Goal: Transaction & Acquisition: Purchase product/service

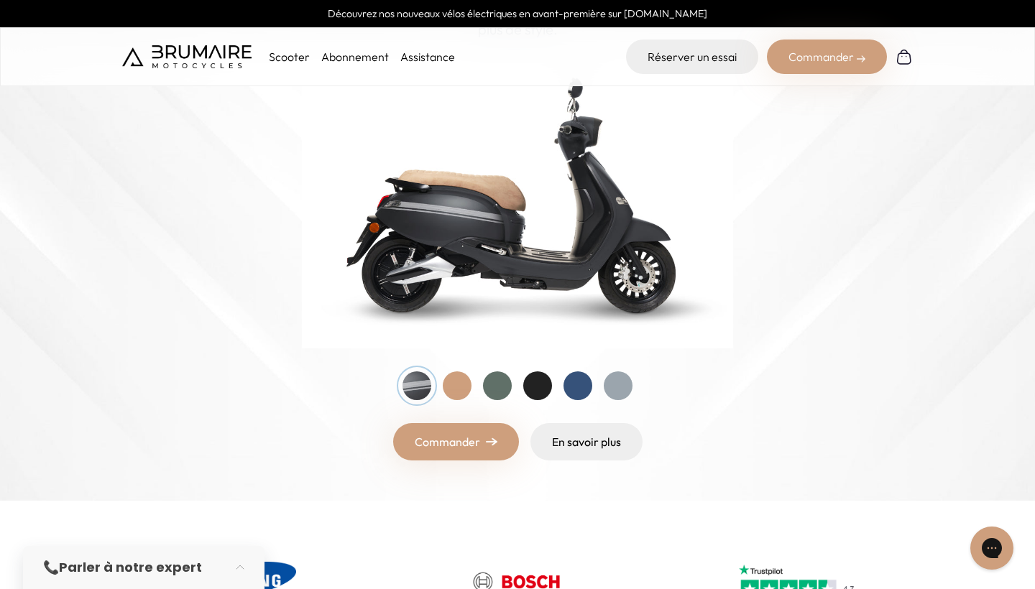
scroll to position [190, 0]
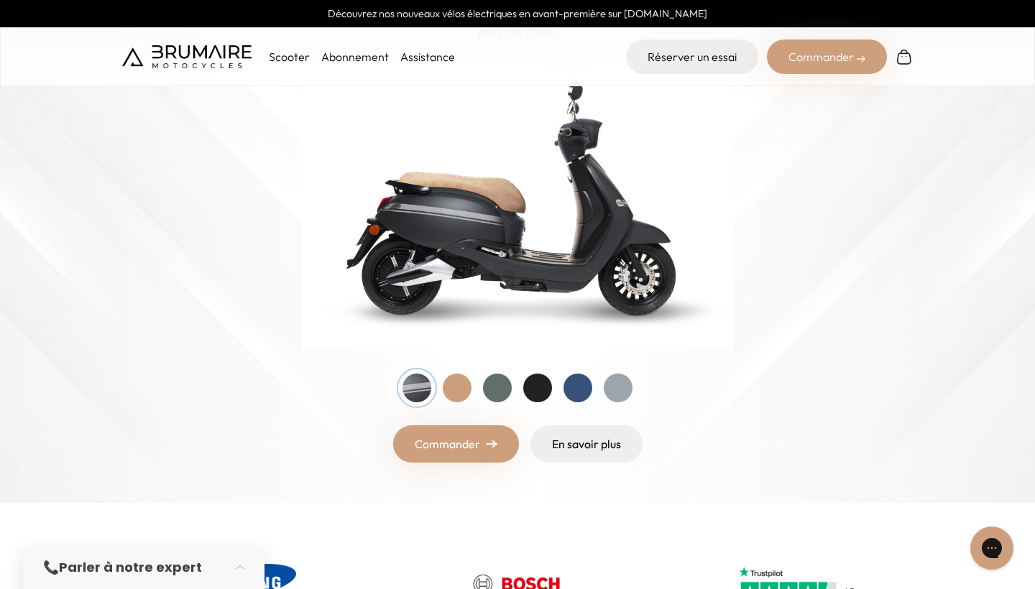
click at [458, 386] on div at bounding box center [457, 388] width 29 height 29
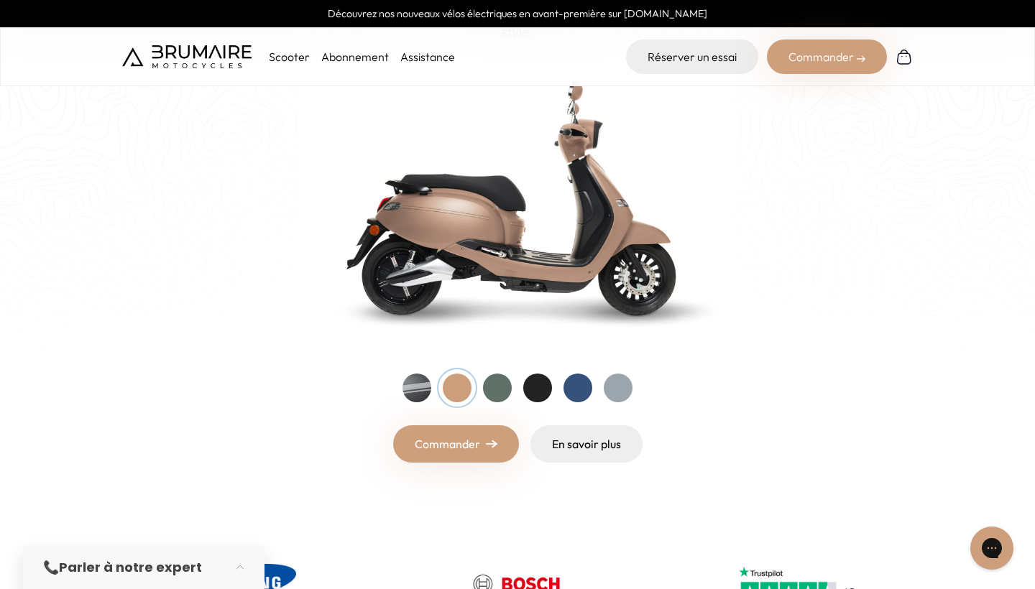
click at [496, 390] on div at bounding box center [497, 388] width 29 height 29
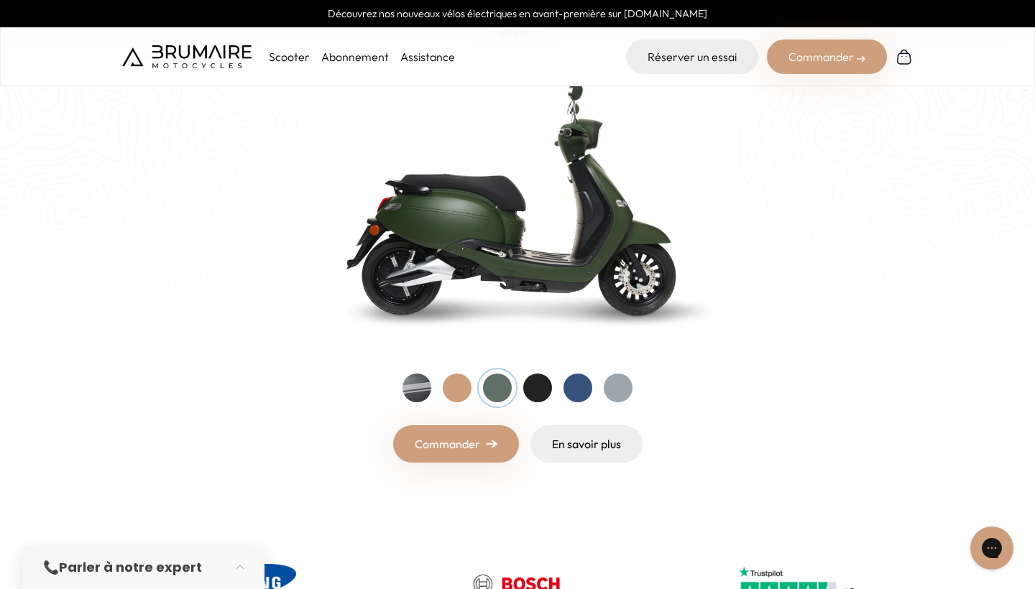
click at [537, 383] on div at bounding box center [537, 388] width 29 height 29
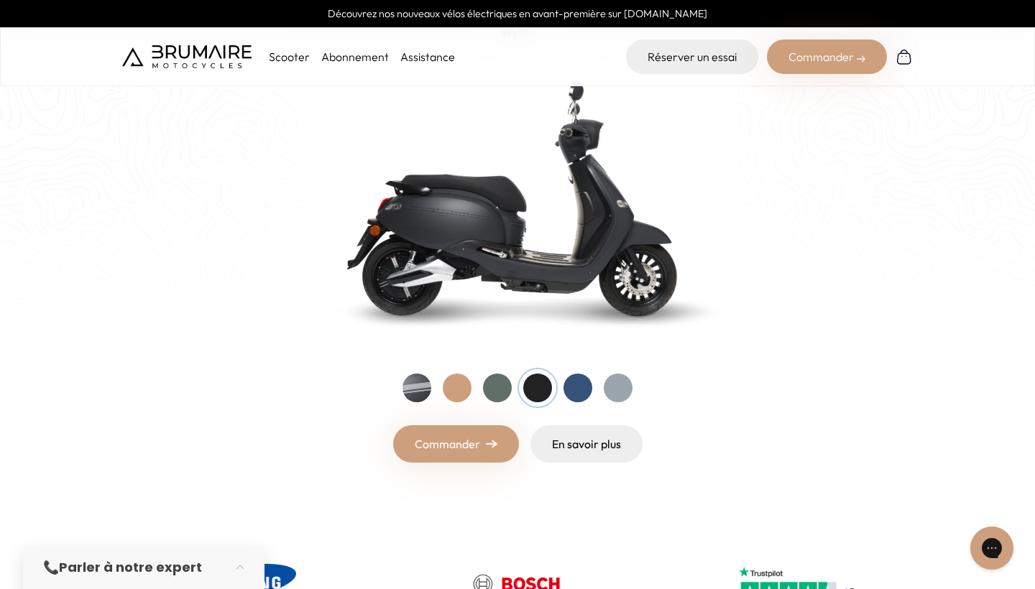
click at [566, 385] on div at bounding box center [578, 388] width 29 height 29
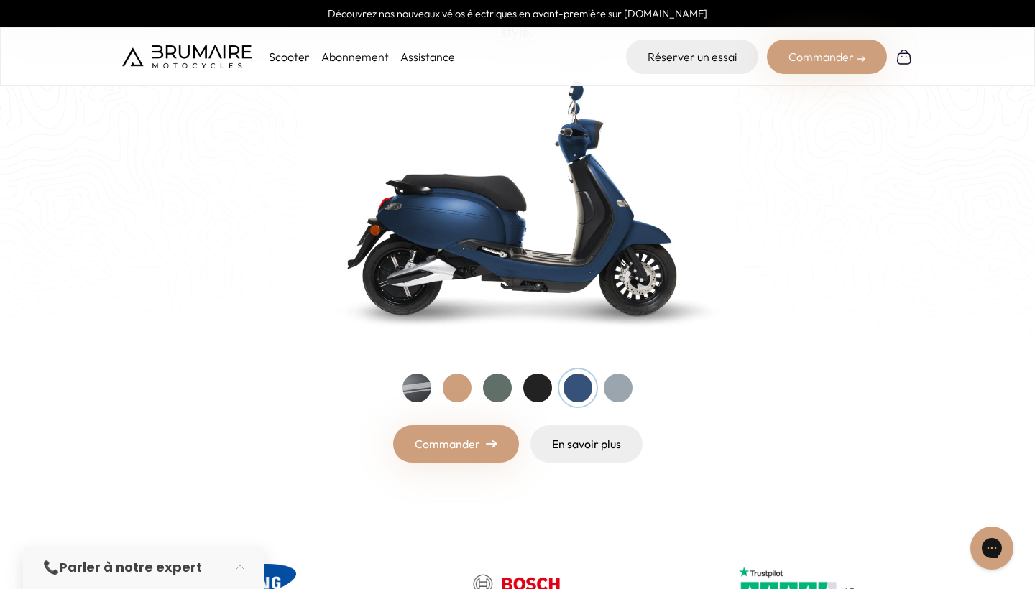
click at [620, 385] on div at bounding box center [618, 388] width 29 height 29
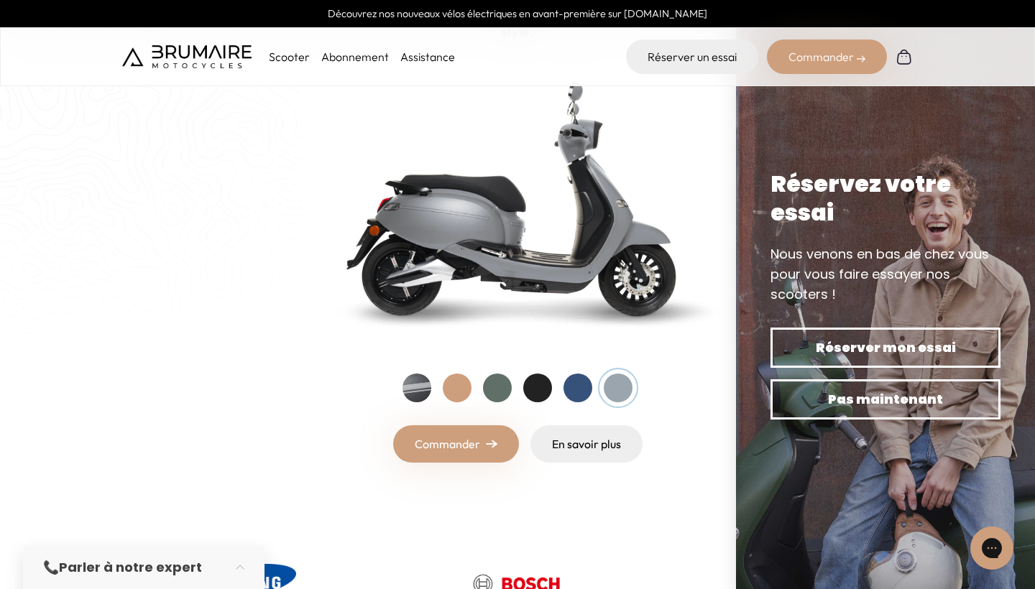
click at [412, 380] on div at bounding box center [417, 388] width 29 height 29
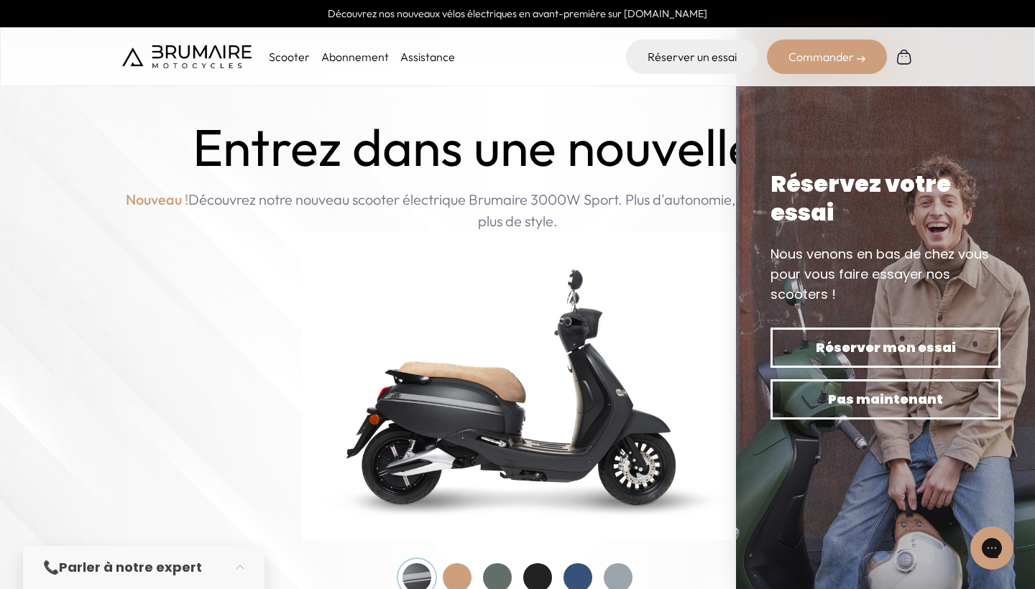
scroll to position [0, 0]
click at [704, 216] on p "Nouveau ! Découvrez notre nouveau scooter électrique Brumaire 3000W Sport. Plus…" at bounding box center [517, 210] width 791 height 43
click at [704, 217] on p "Nouveau ! Découvrez notre nouveau scooter électrique Brumaire 3000W Sport. Plus…" at bounding box center [517, 210] width 791 height 43
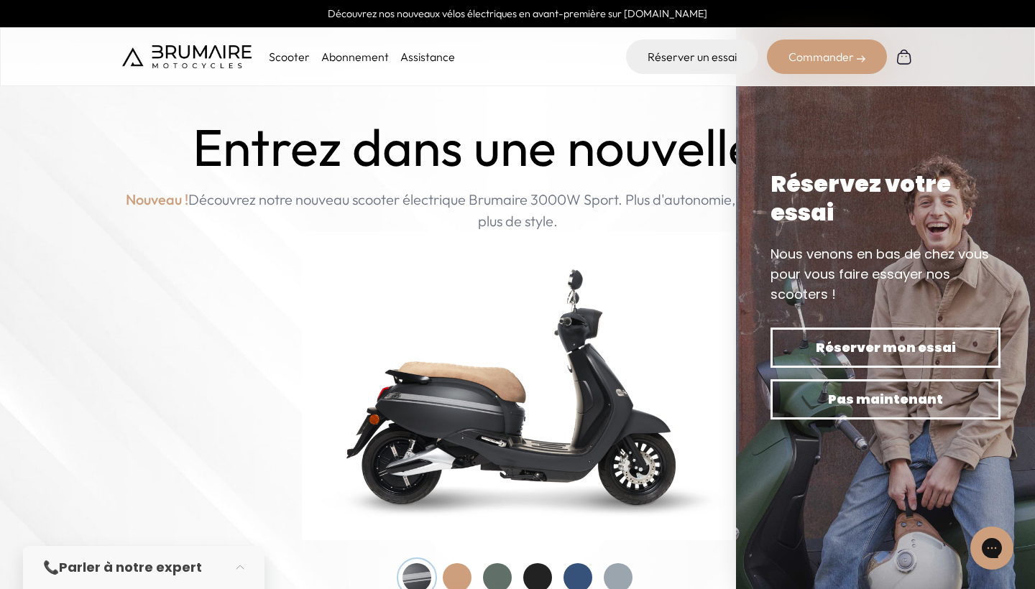
click at [707, 247] on img at bounding box center [517, 386] width 431 height 308
click at [625, 125] on h1 "Entrez dans une nouvelle ère" at bounding box center [518, 148] width 651 height 60
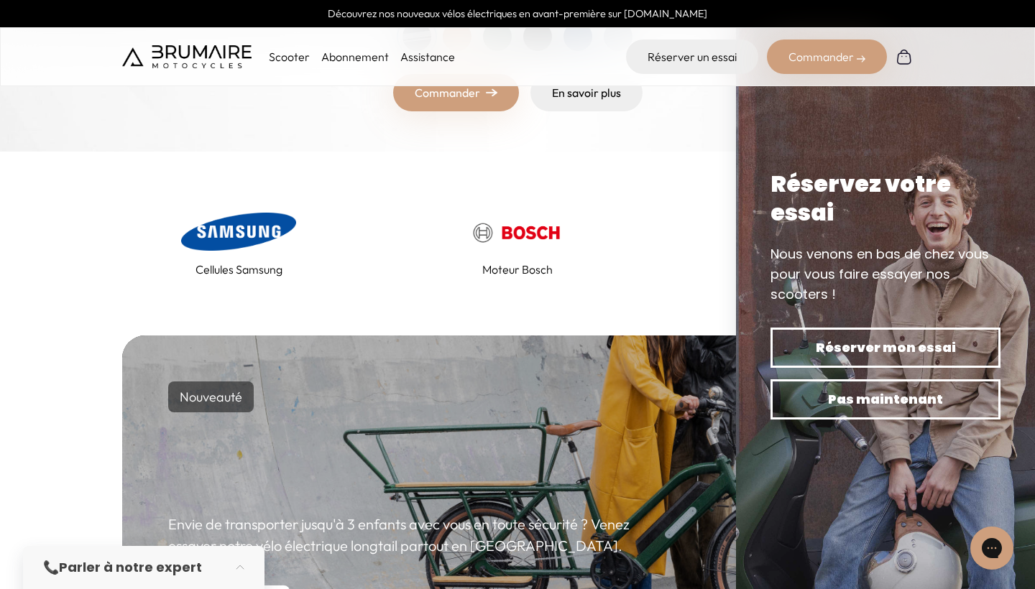
scroll to position [541, 0]
drag, startPoint x: 781, startPoint y: 195, endPoint x: 1016, endPoint y: 179, distance: 235.6
click at [1016, 179] on div "Réservez votre essai Nous venons en bas de chez vous pour vous faire essayer no…" at bounding box center [885, 294] width 299 height 589
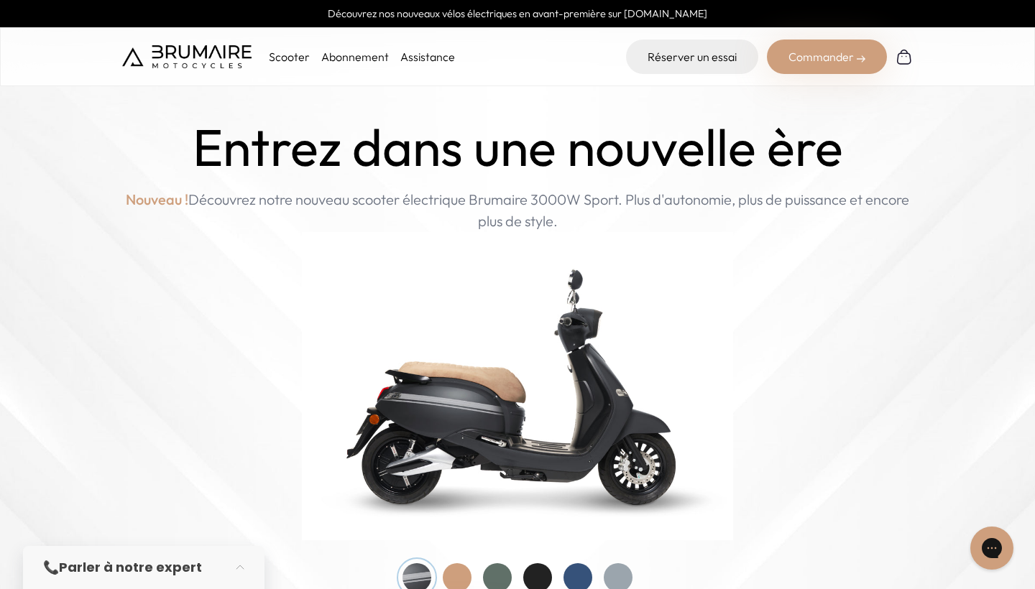
scroll to position [0, 0]
click at [301, 52] on p "Scooter" at bounding box center [289, 56] width 41 height 17
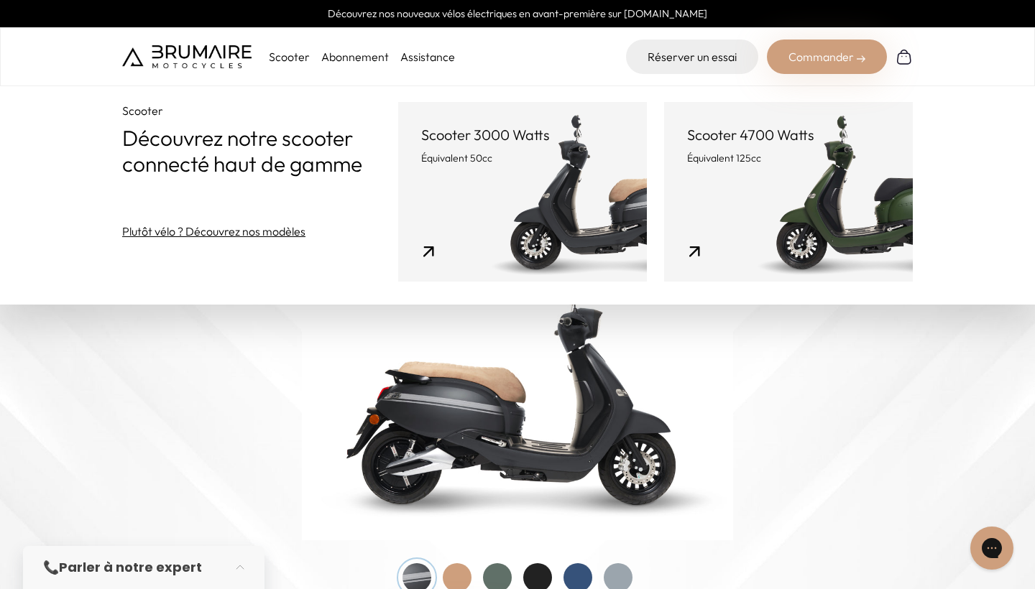
click at [301, 53] on p "Scooter" at bounding box center [289, 56] width 41 height 17
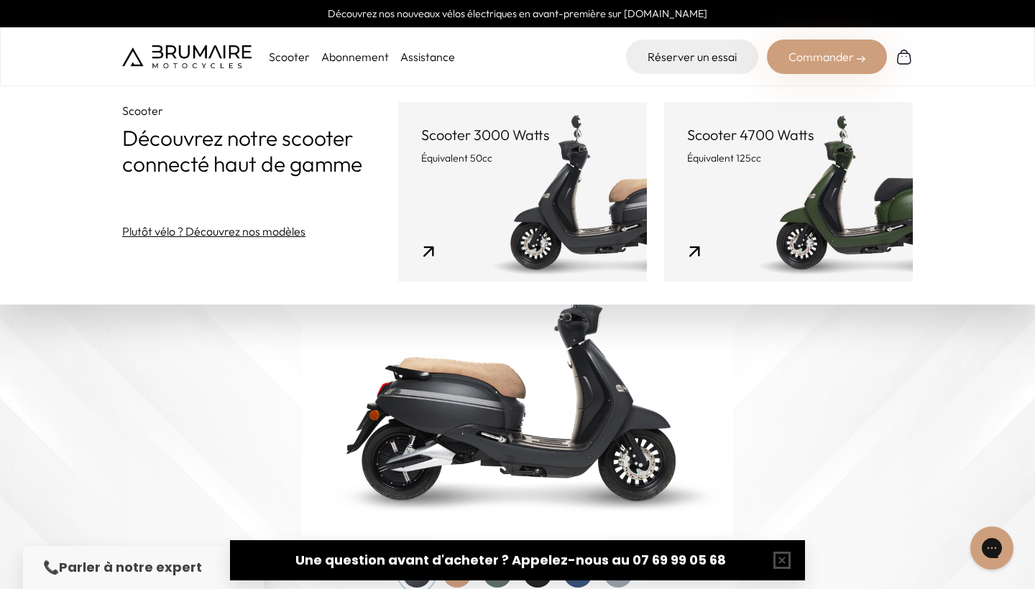
scroll to position [4, 0]
click at [873, 413] on div "Entrez dans une nouvelle ère Nouveau ! Découvrez notre nouveau scooter électriq…" at bounding box center [517, 381] width 791 height 535
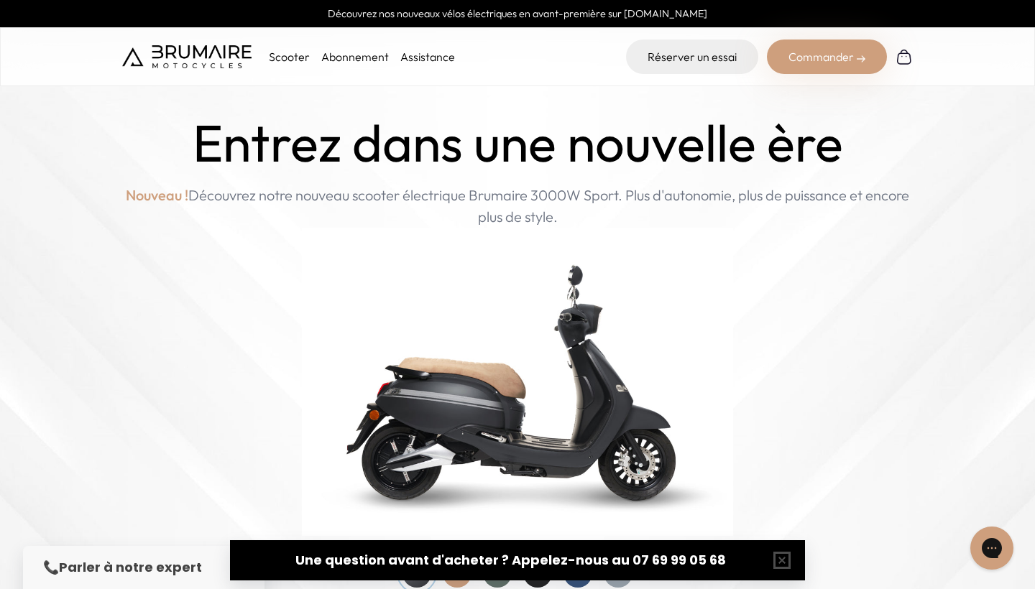
click at [300, 55] on p "Scooter" at bounding box center [289, 56] width 41 height 17
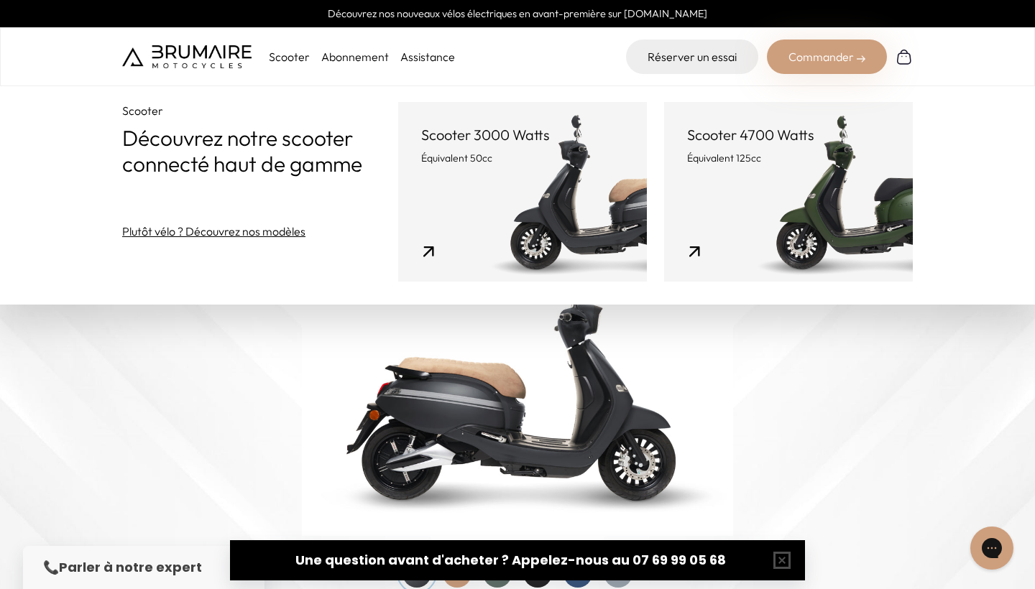
click at [178, 177] on p "Découvrez notre scooter connecté haut de gamme" at bounding box center [260, 151] width 276 height 52
click at [206, 177] on p "Découvrez notre scooter connecté haut de gamme" at bounding box center [260, 151] width 276 height 52
click at [226, 210] on div "Scooter Découvrez notre scooter connecté haut de gamme Plutôt vélo ? Découvrez …" at bounding box center [260, 171] width 276 height 138
click at [398, 166] on link "Scooter 3000 Watts Équivalent 50cc" at bounding box center [522, 192] width 249 height 180
